Goal: Task Accomplishment & Management: Complete application form

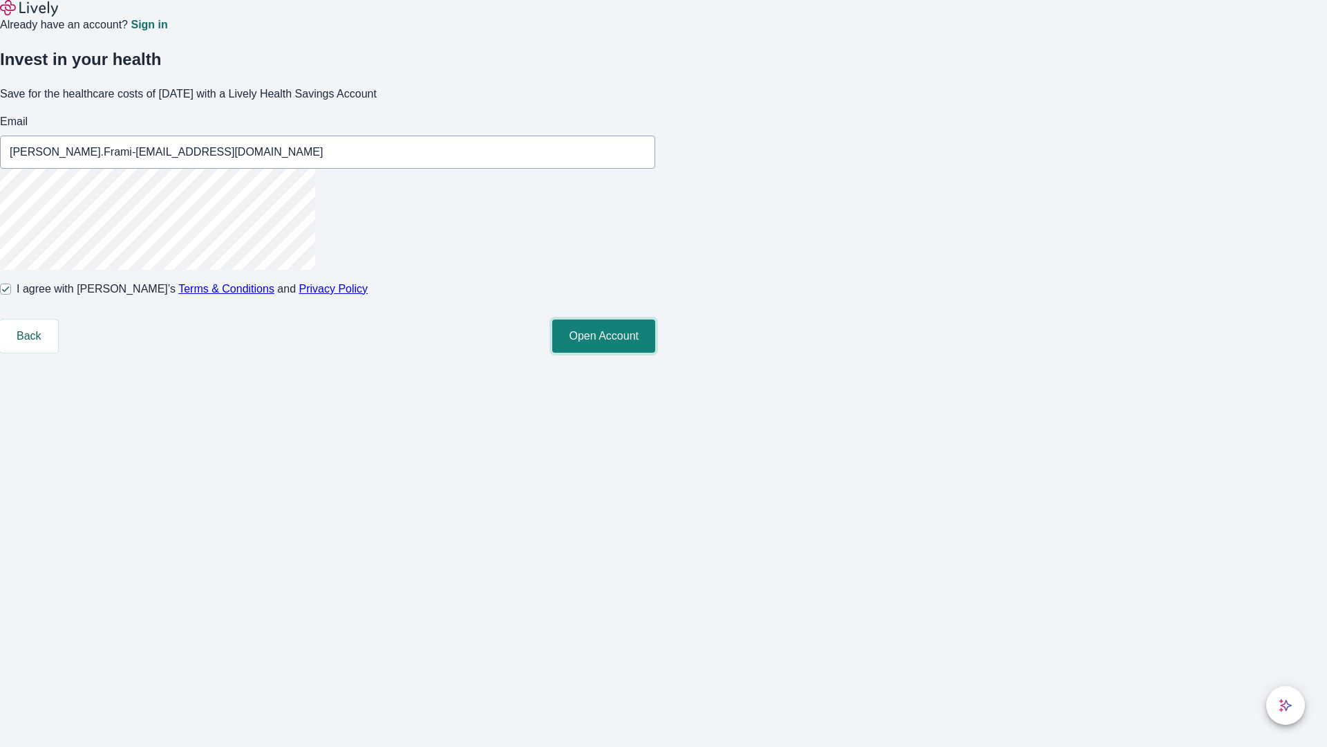
click at [655, 353] on button "Open Account" at bounding box center [603, 335] width 103 height 33
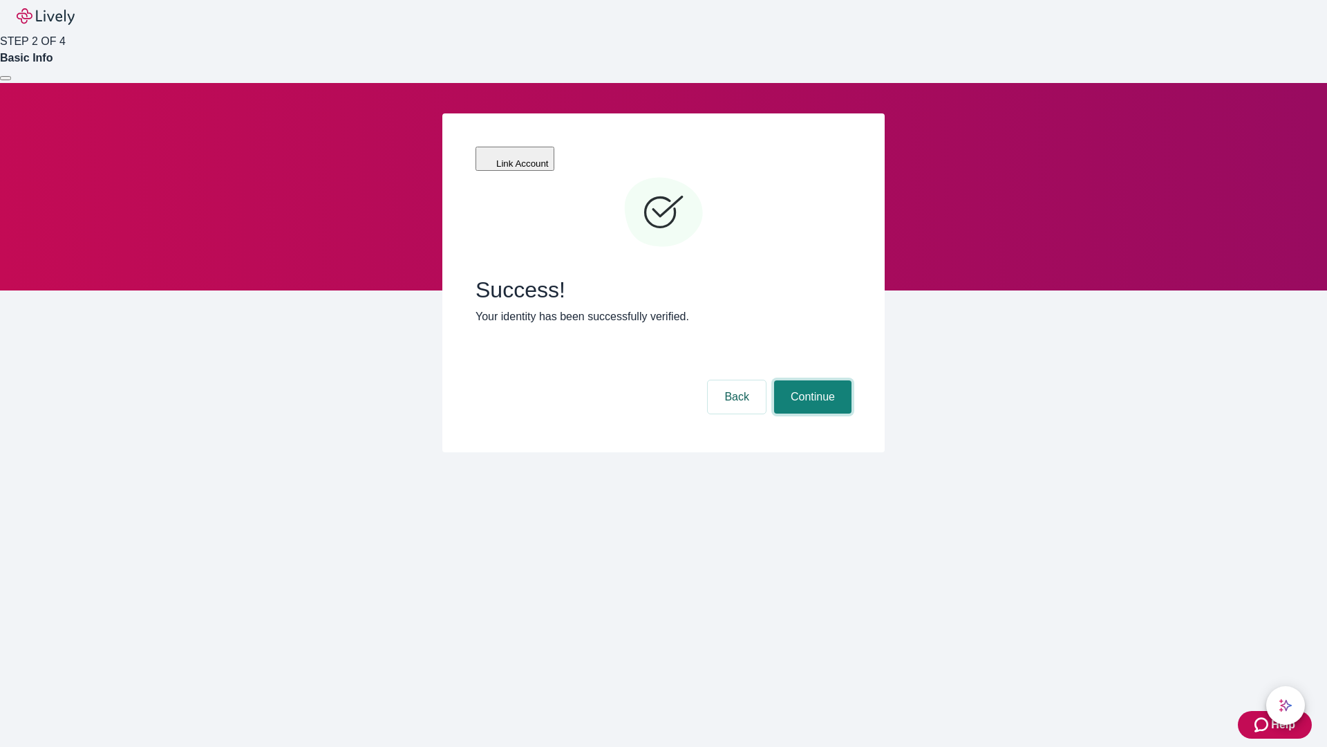
click at [811, 380] on button "Continue" at bounding box center [812, 396] width 77 height 33
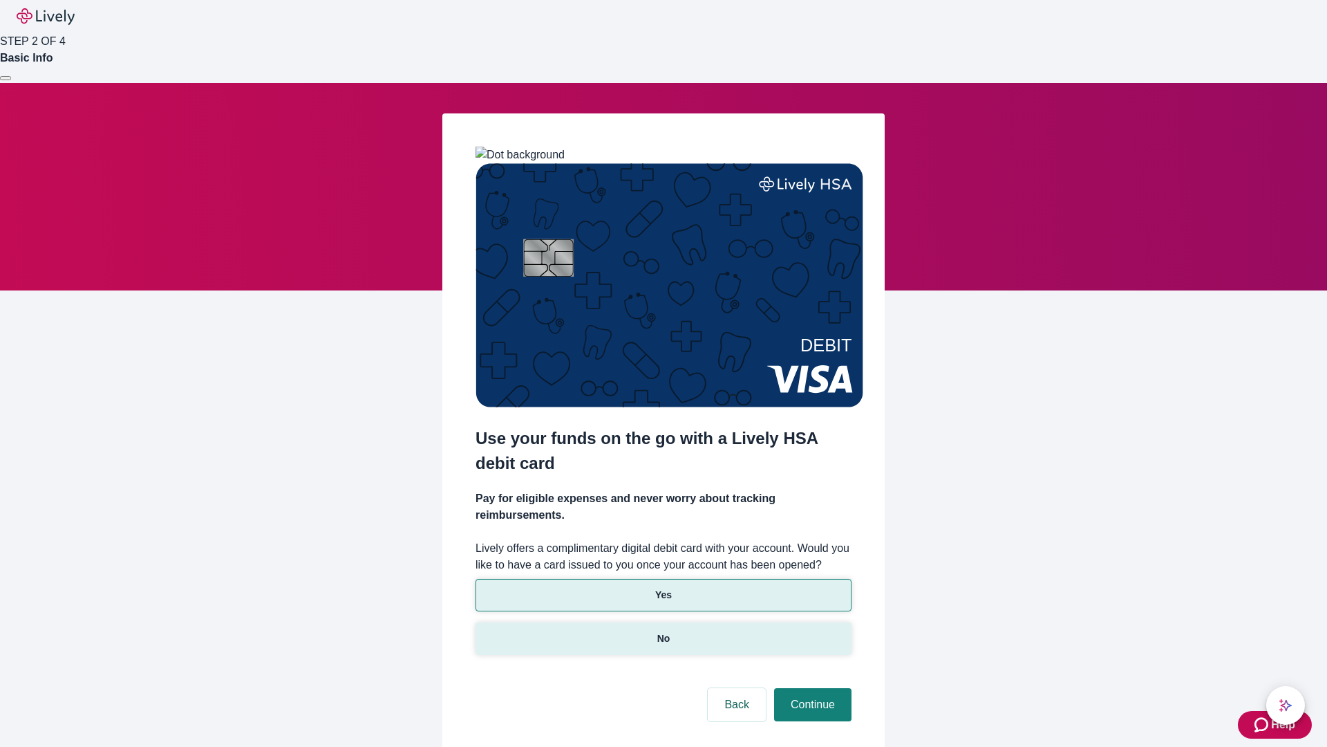
click at [663, 631] on p "No" at bounding box center [663, 638] width 13 height 15
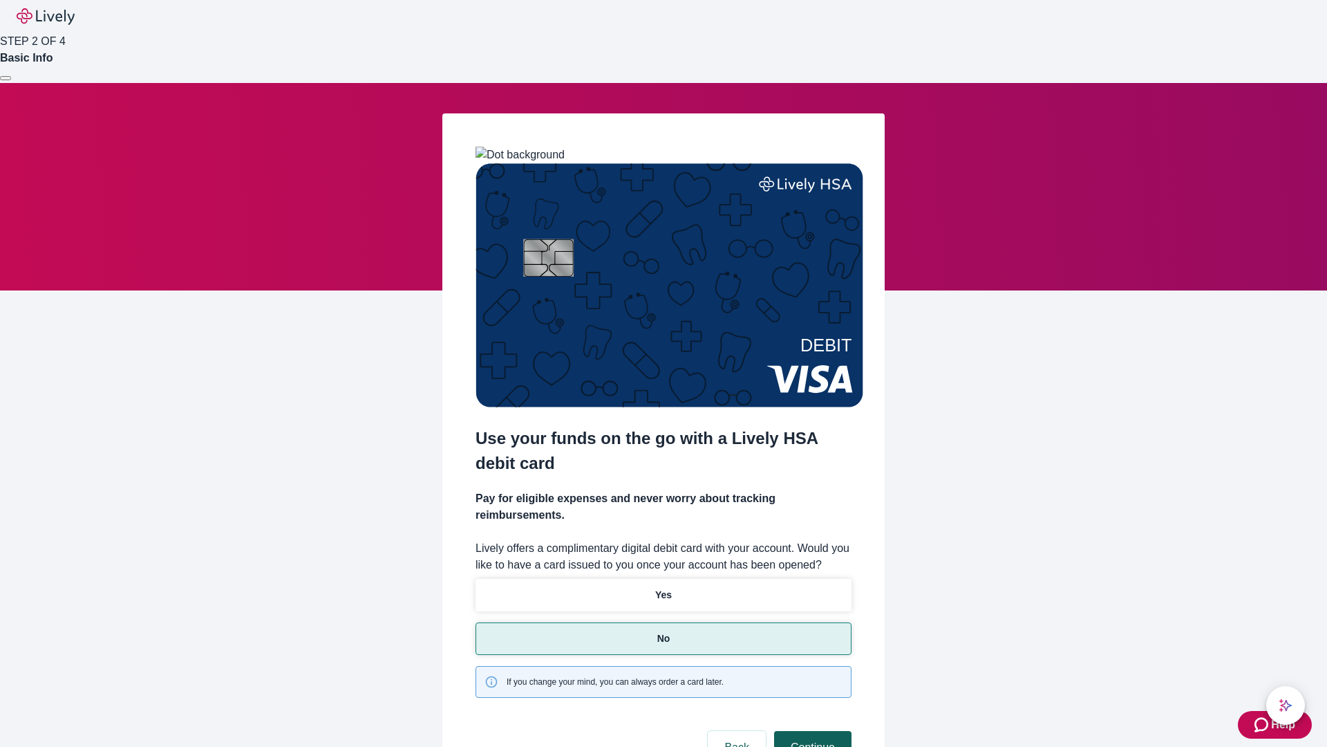
click at [811, 731] on button "Continue" at bounding box center [812, 747] width 77 height 33
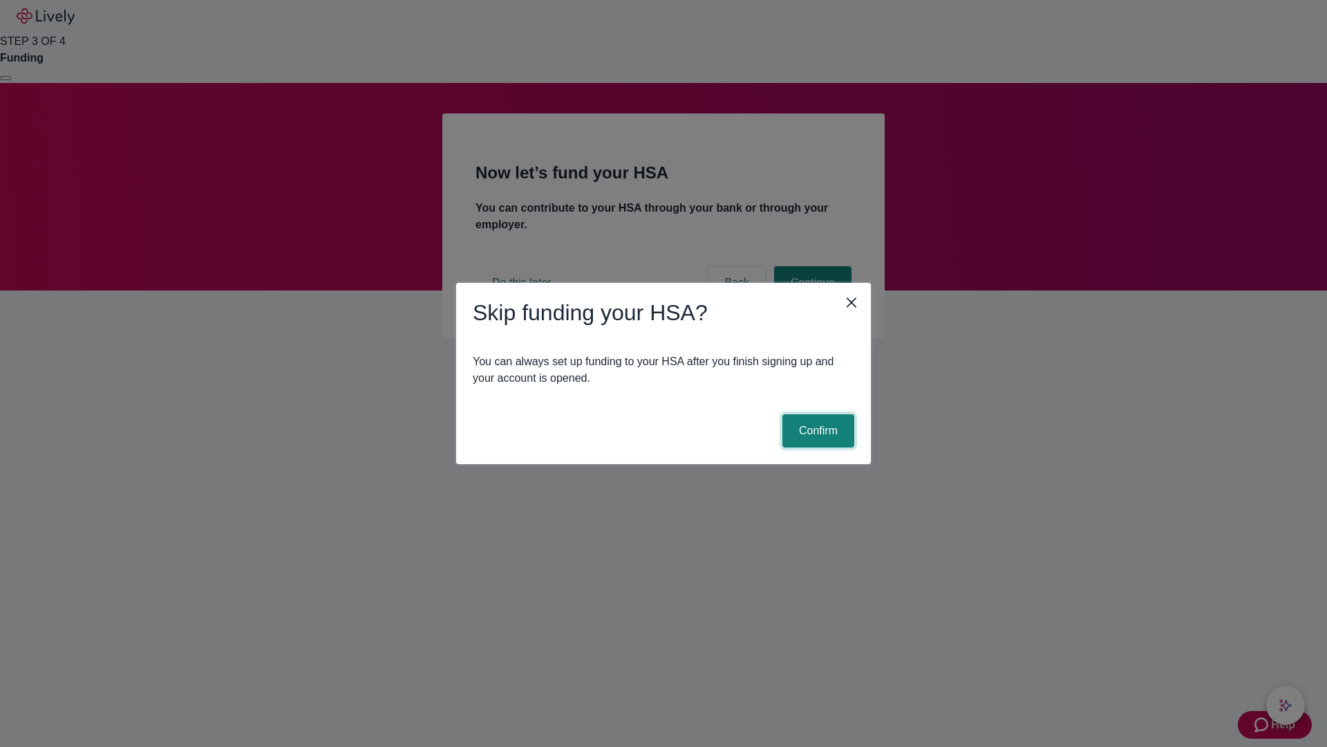
click at [816, 431] on button "Confirm" at bounding box center [819, 430] width 72 height 33
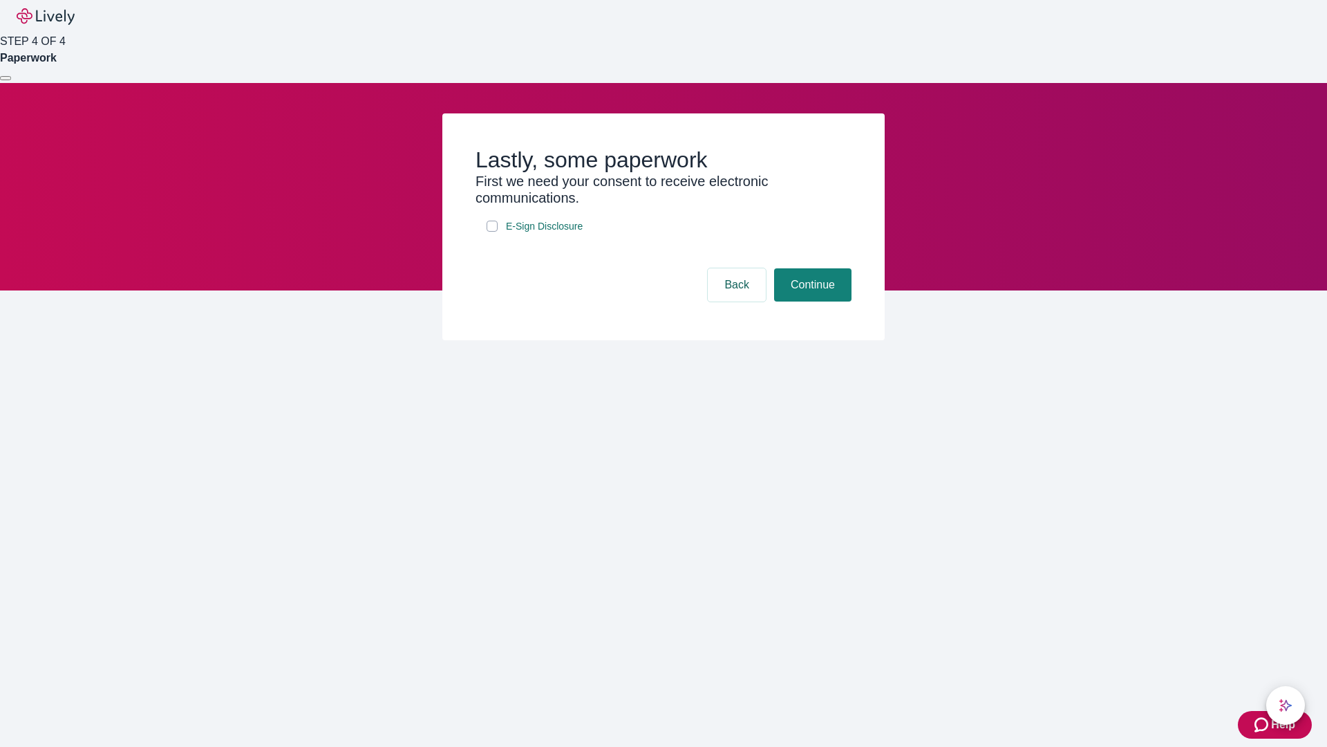
click at [492, 232] on input "E-Sign Disclosure" at bounding box center [492, 226] width 11 height 11
checkbox input "true"
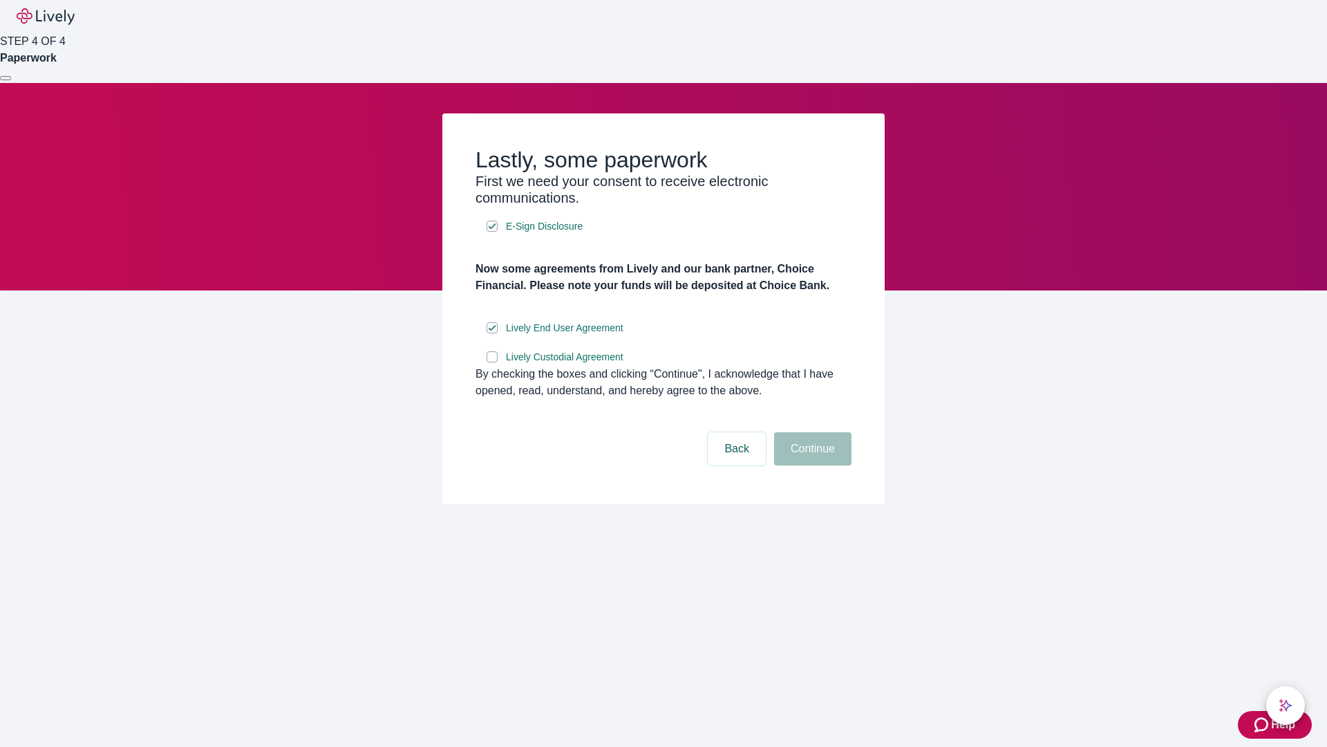
click at [492, 362] on input "Lively Custodial Agreement" at bounding box center [492, 356] width 11 height 11
checkbox input "true"
click at [811, 465] on button "Continue" at bounding box center [812, 448] width 77 height 33
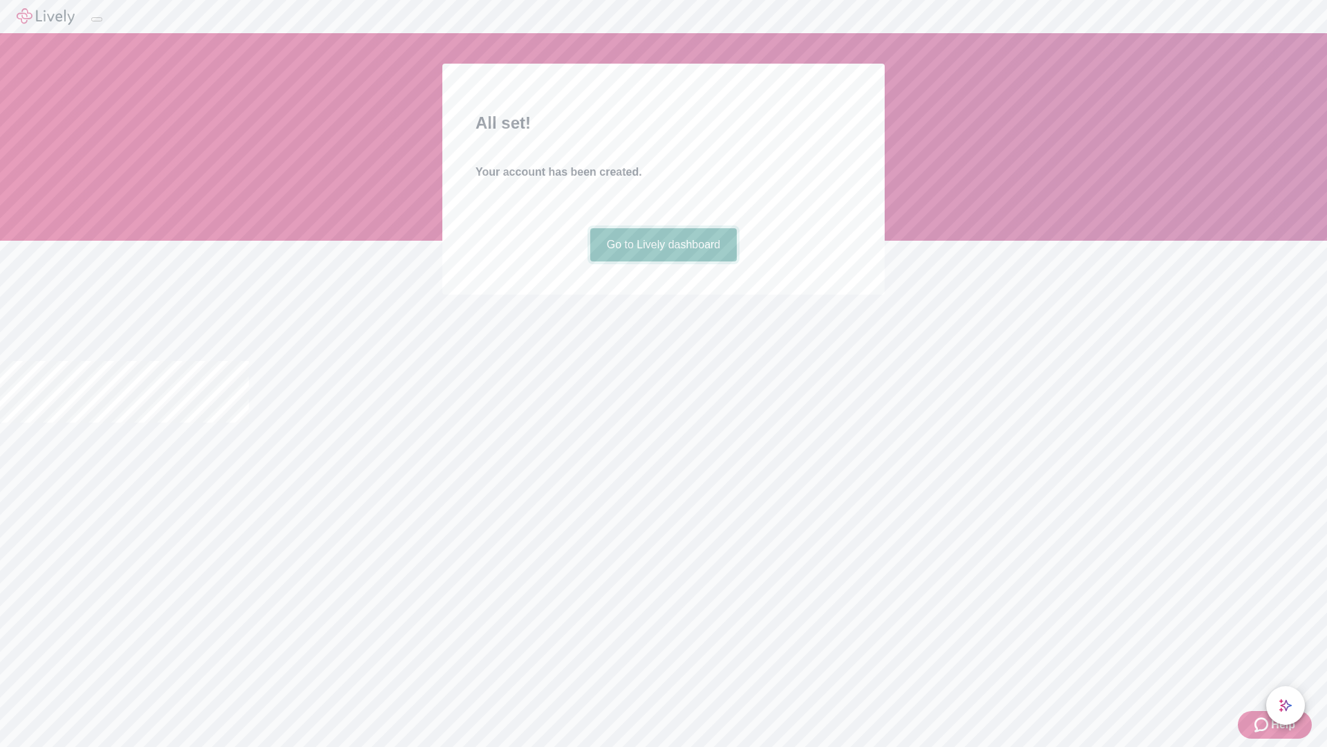
click at [663, 261] on link "Go to Lively dashboard" at bounding box center [663, 244] width 147 height 33
